Goal: Navigation & Orientation: Find specific page/section

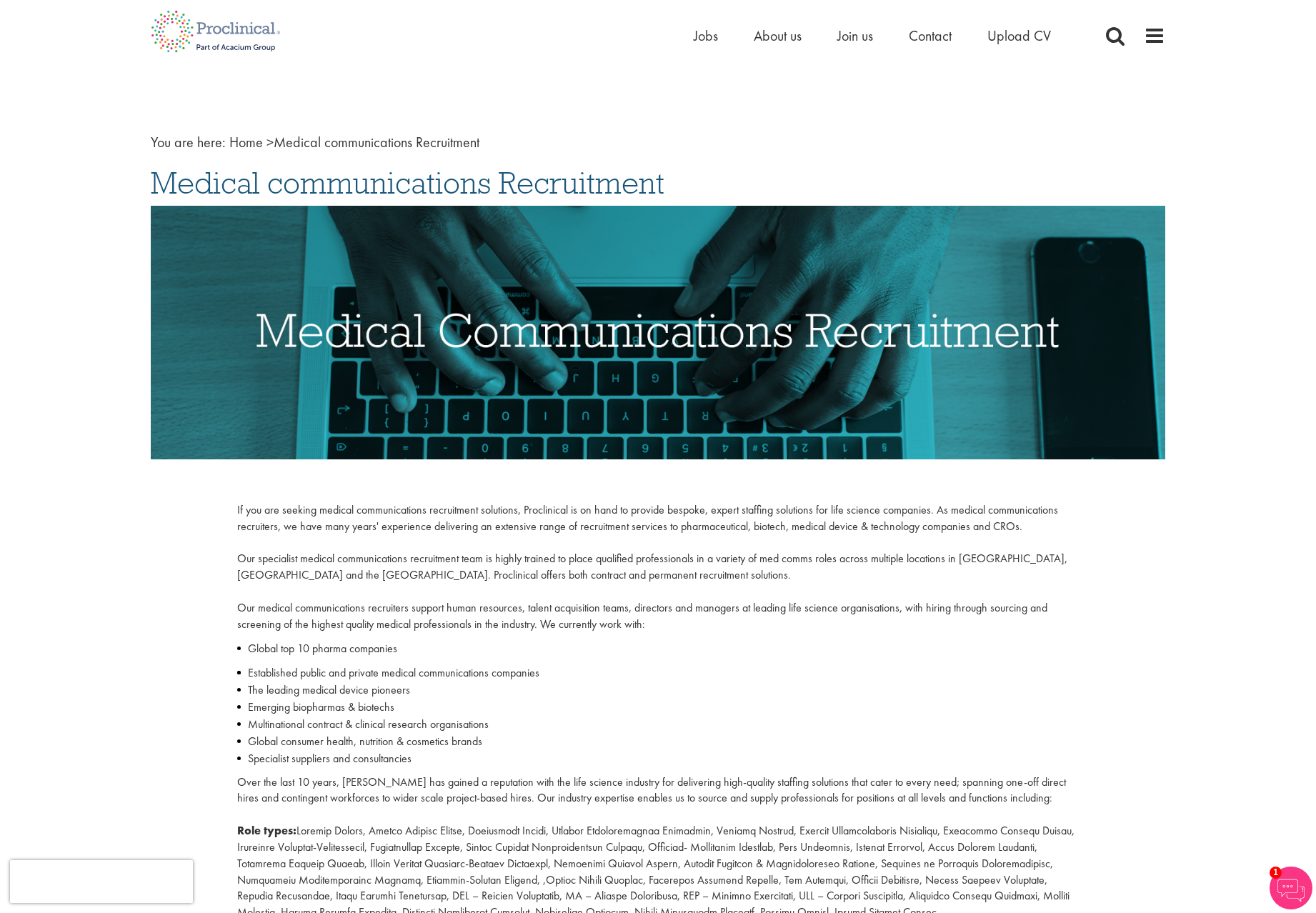
click at [691, 48] on div "Home Jobs About us Join us Contact Upload CV" at bounding box center [653, 26] width 1025 height 54
click at [711, 37] on span "Jobs" at bounding box center [705, 35] width 24 height 19
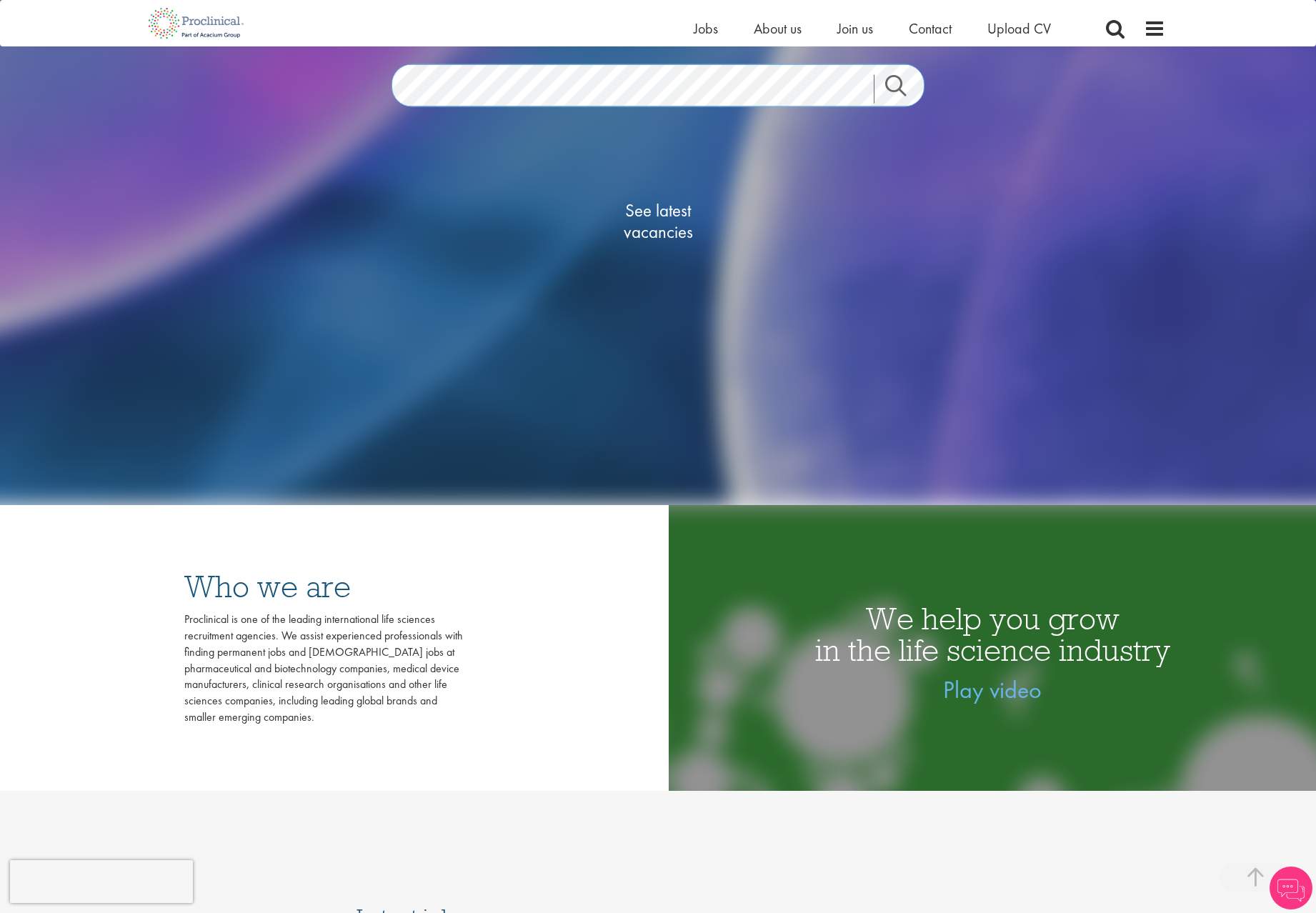
scroll to position [357, 0]
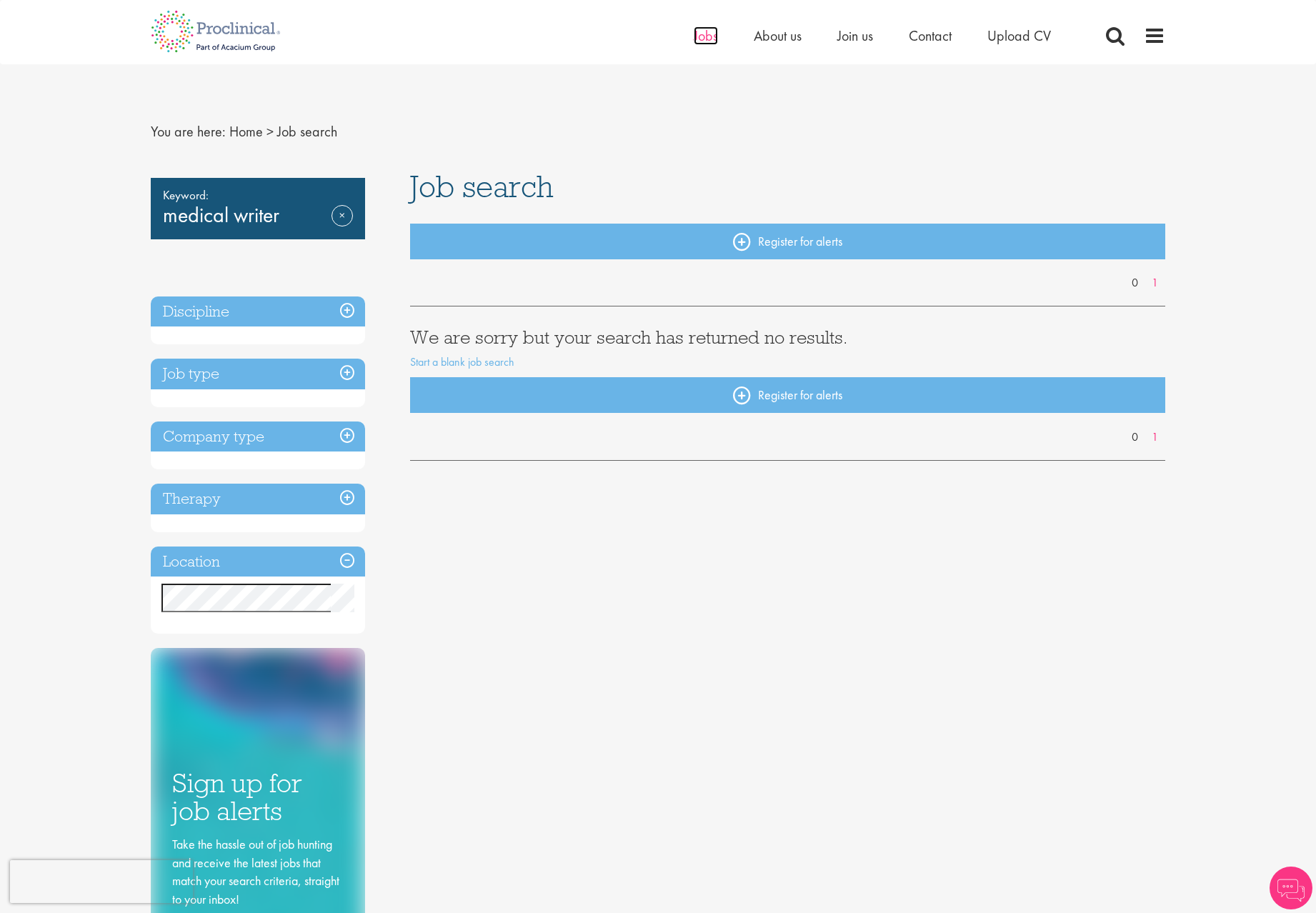
click at [701, 30] on span "Jobs" at bounding box center [705, 35] width 24 height 19
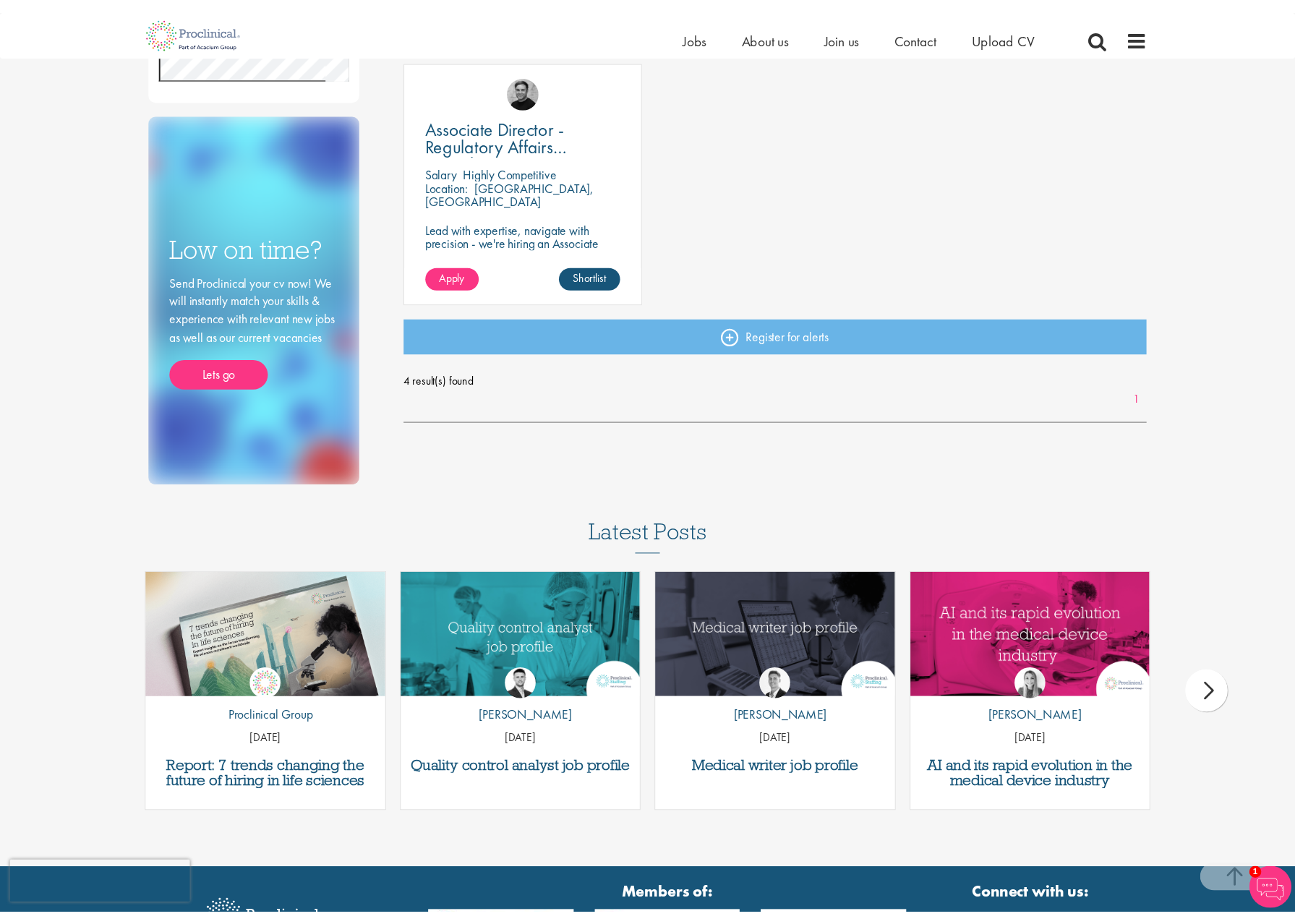
scroll to position [696, 0]
